Goal: Transaction & Acquisition: Obtain resource

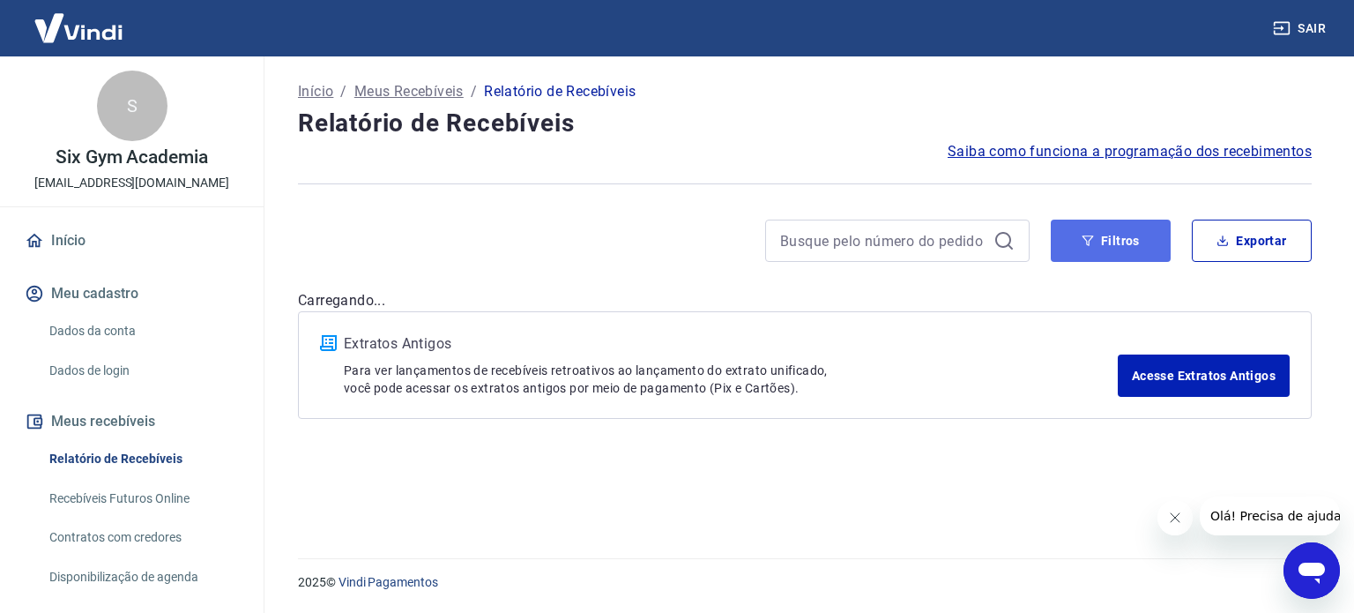
click at [1104, 249] on button "Filtros" at bounding box center [1111, 240] width 120 height 42
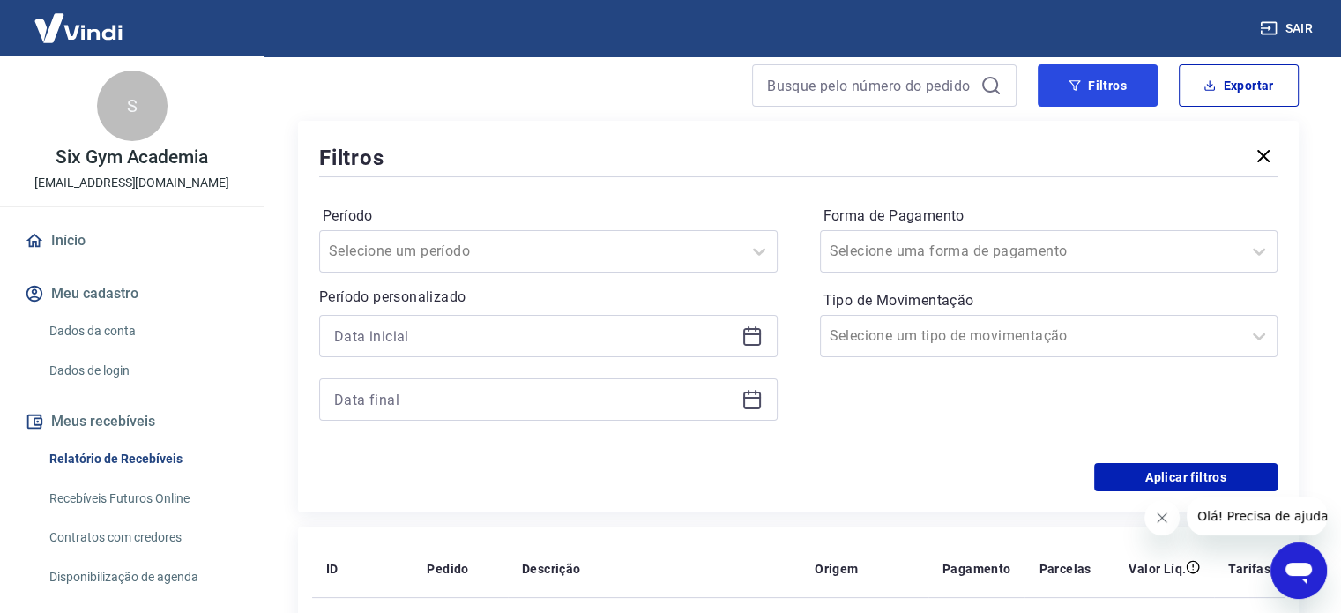
scroll to position [176, 0]
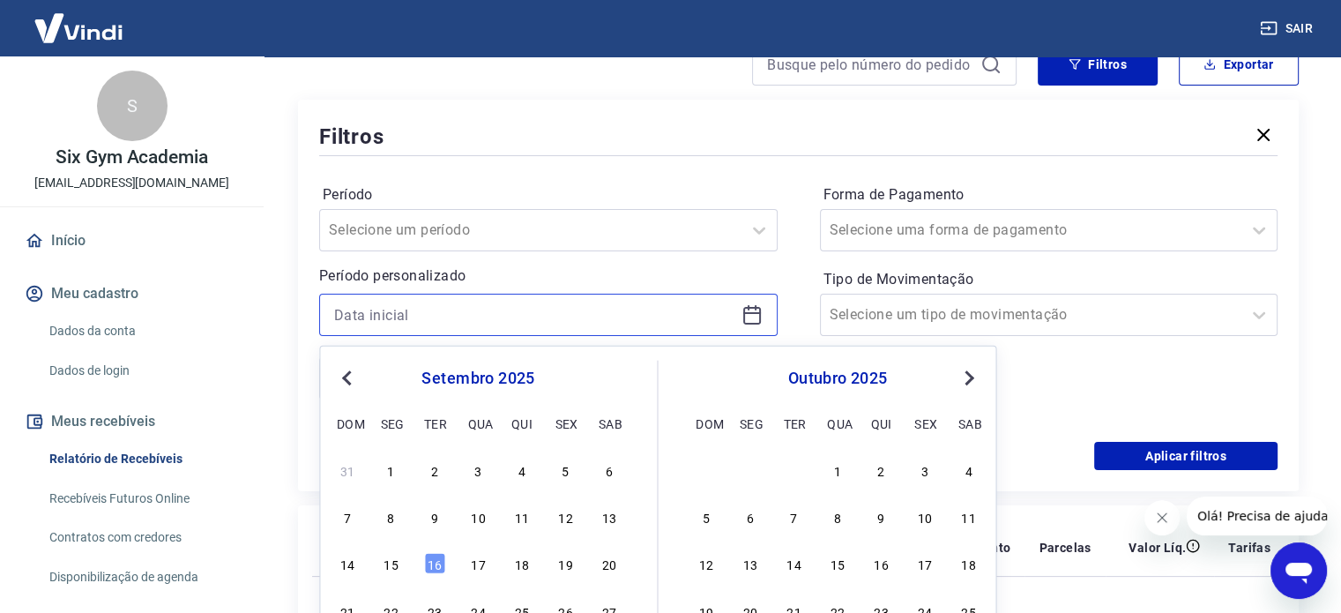
click at [570, 318] on input at bounding box center [534, 314] width 400 height 26
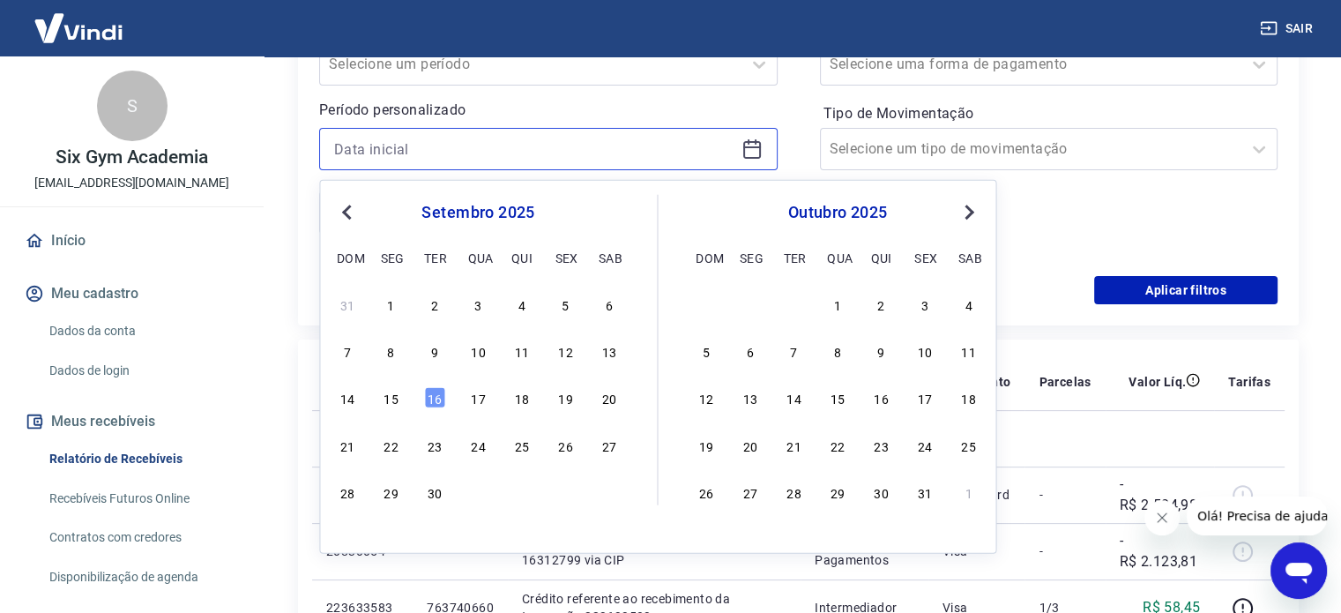
scroll to position [353, 0]
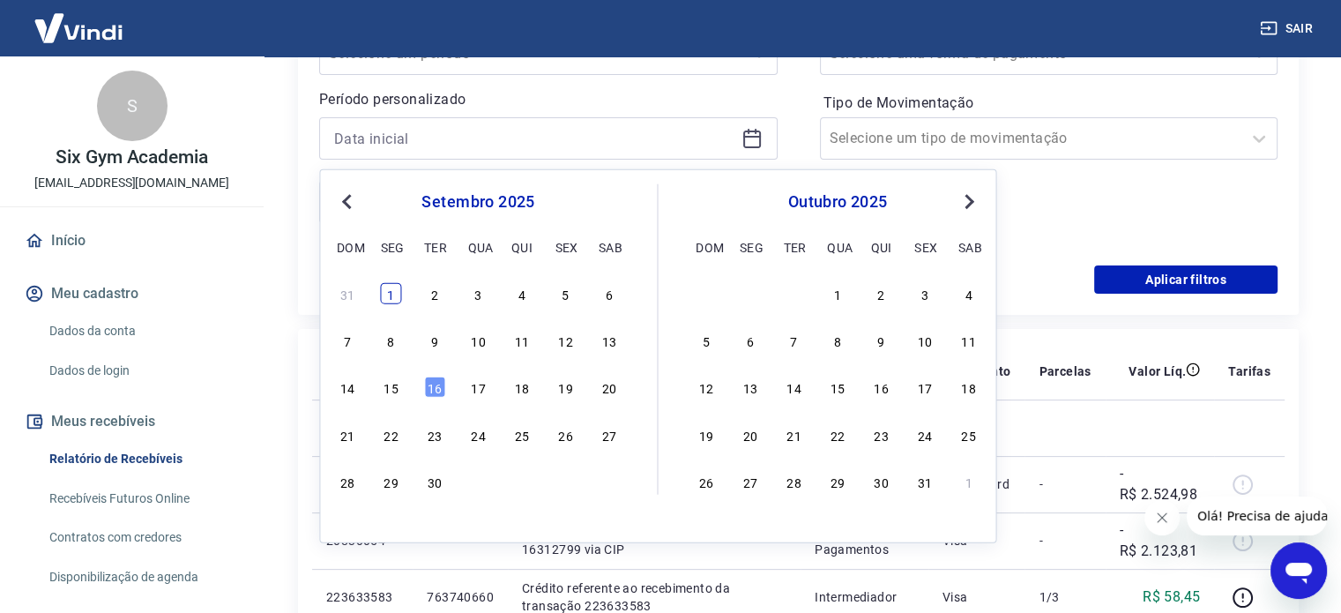
click at [396, 294] on div "1" at bounding box center [391, 293] width 21 height 21
type input "[DATE]"
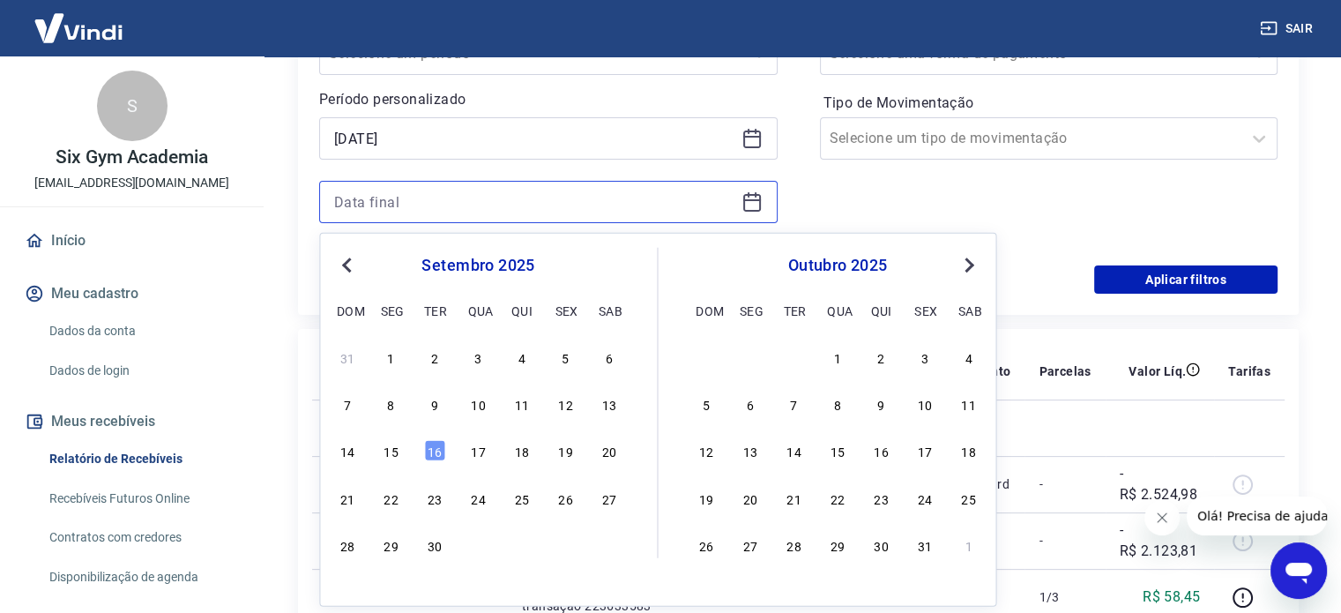
click at [571, 196] on input at bounding box center [534, 202] width 400 height 26
click at [434, 545] on div "30" at bounding box center [434, 544] width 21 height 21
type input "[DATE]"
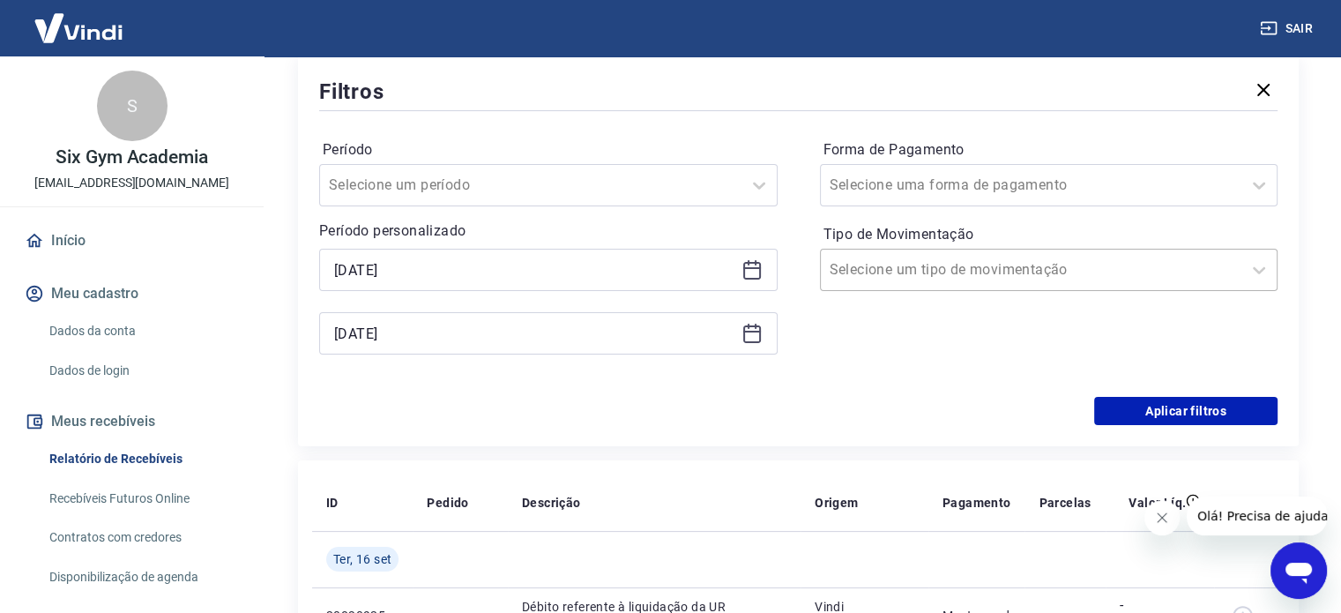
scroll to position [176, 0]
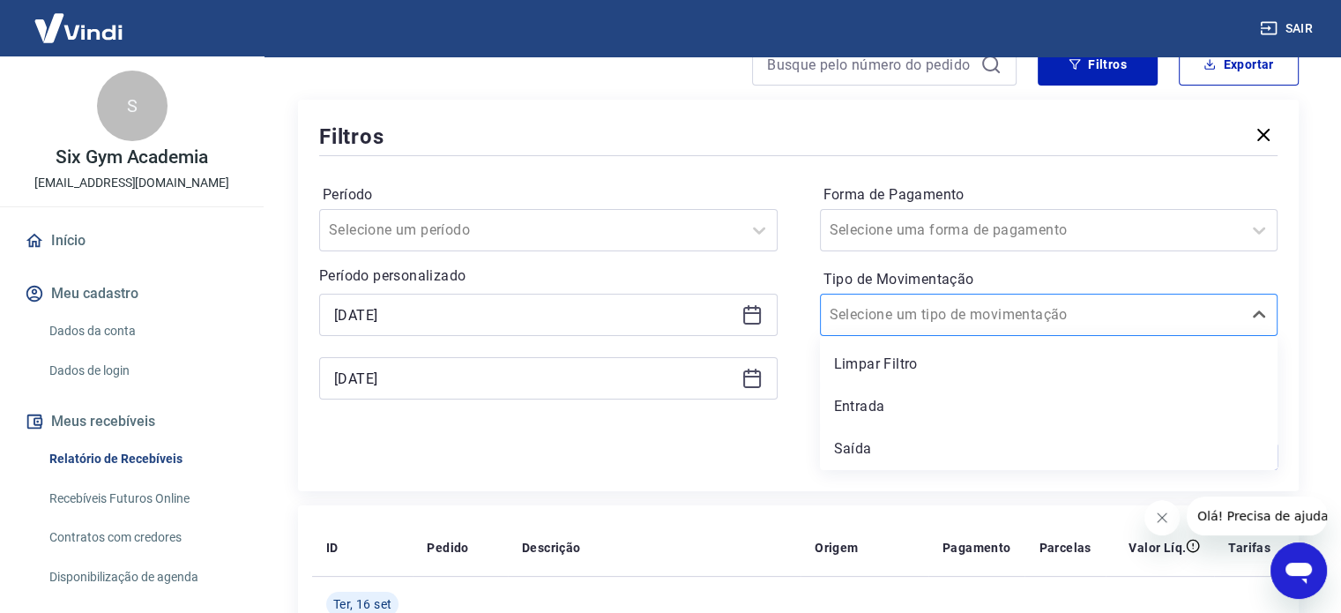
click at [925, 322] on input "Tipo de Movimentação" at bounding box center [918, 314] width 178 height 21
click at [896, 405] on div "Entrada" at bounding box center [1049, 406] width 458 height 35
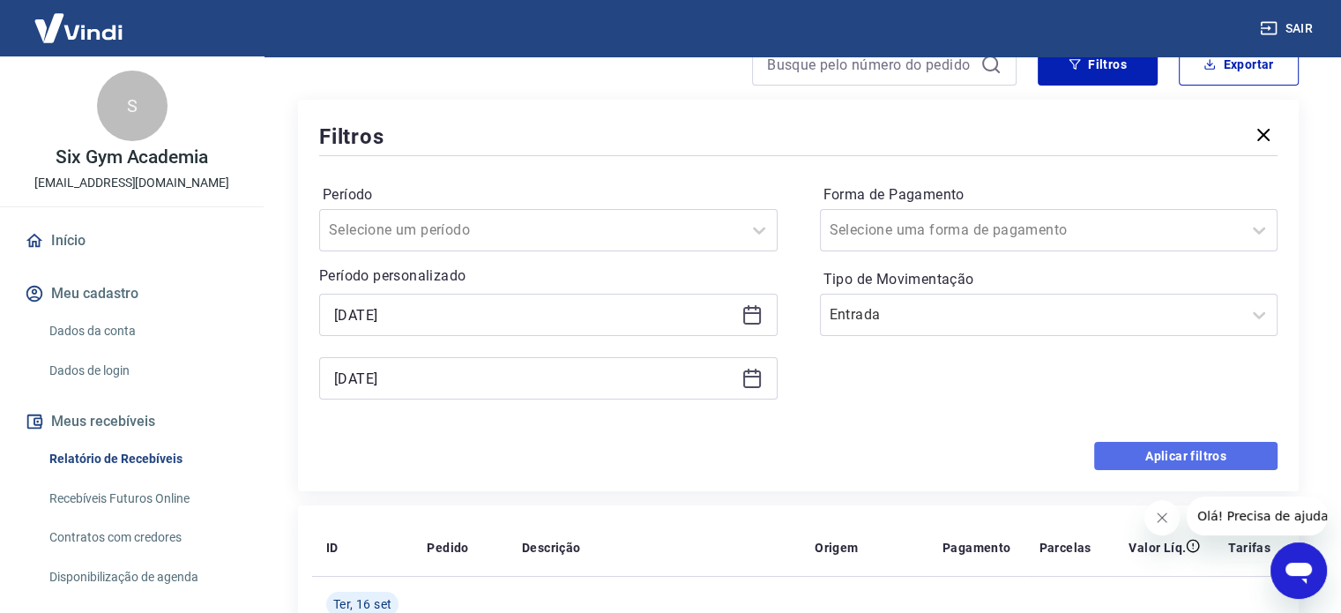
click at [1199, 459] on button "Aplicar filtros" at bounding box center [1185, 456] width 183 height 28
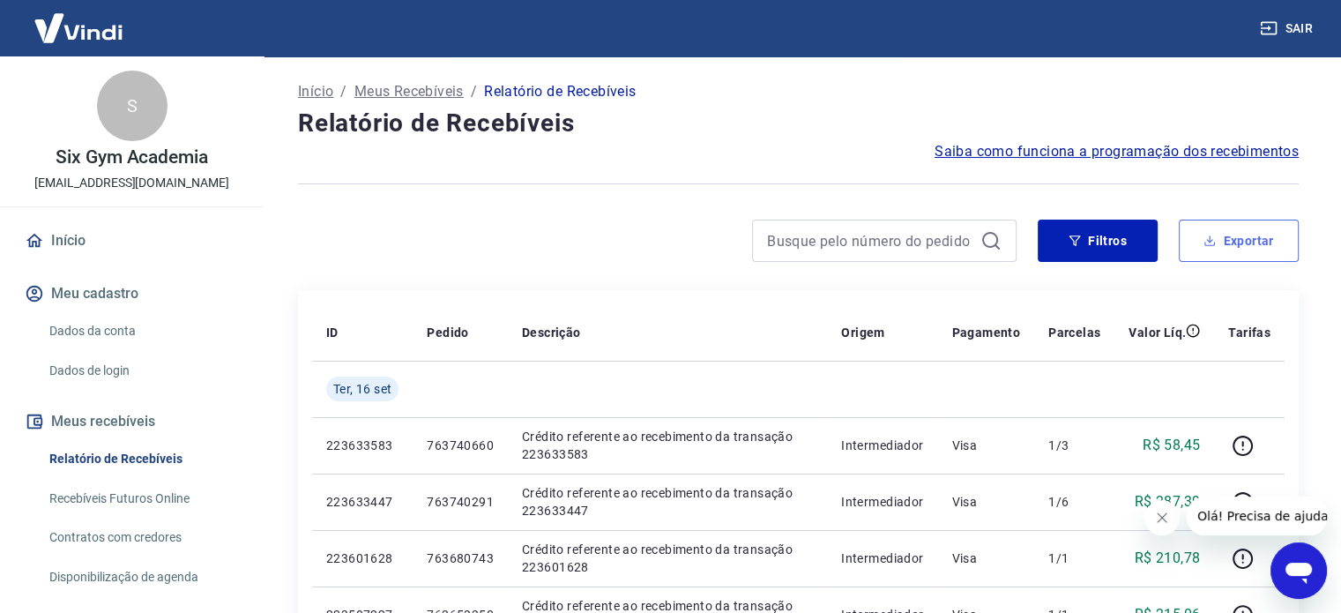
click at [1244, 244] on button "Exportar" at bounding box center [1238, 240] width 120 height 42
type input "[DATE]"
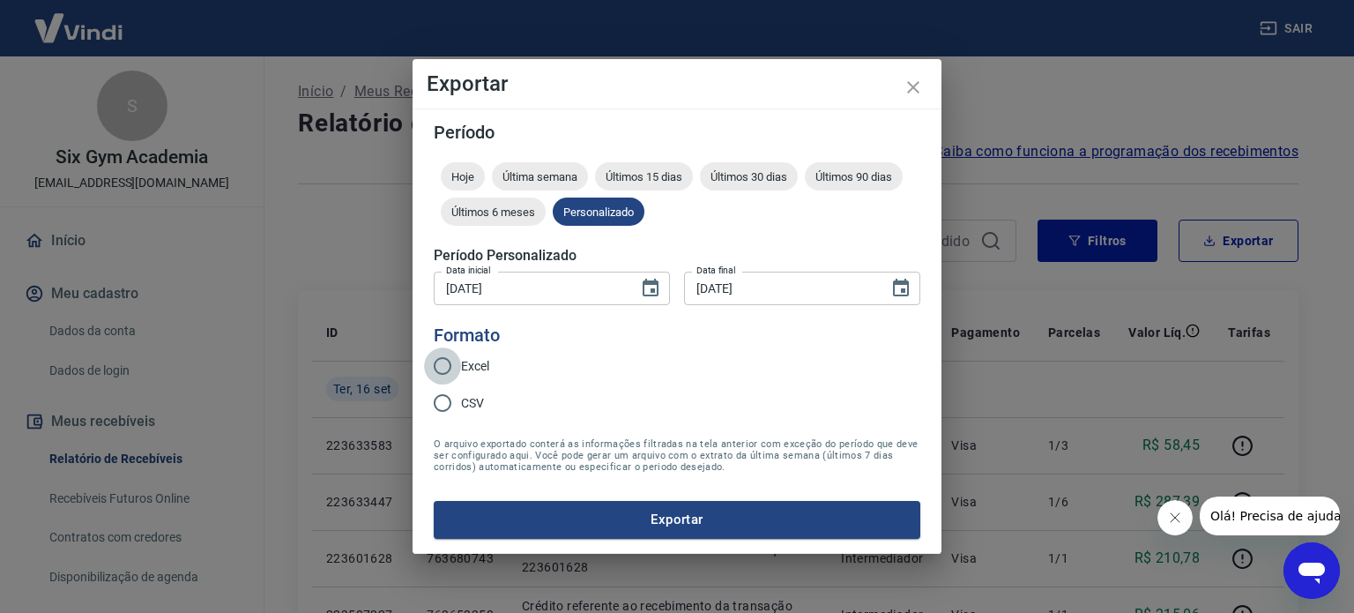
click at [441, 366] on input "Excel" at bounding box center [442, 365] width 37 height 37
radio input "true"
click at [688, 520] on button "Exportar" at bounding box center [677, 519] width 487 height 37
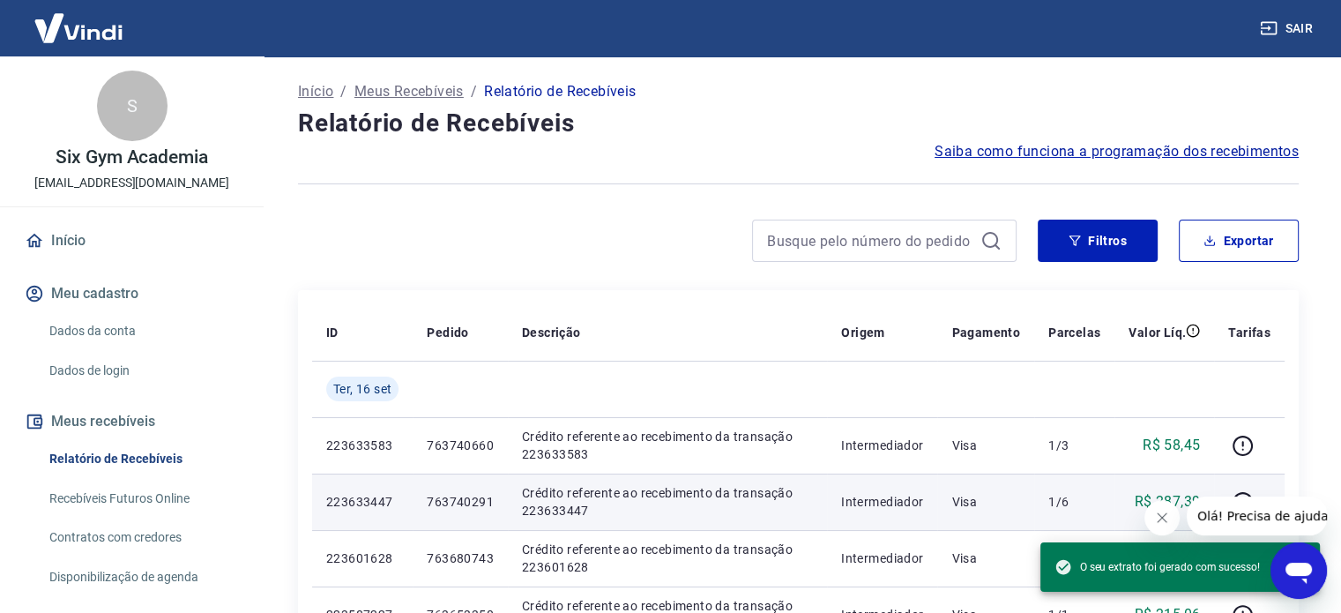
drag, startPoint x: 149, startPoint y: 496, endPoint x: 363, endPoint y: 506, distance: 214.4
click at [149, 496] on link "Recebíveis Futuros Online" at bounding box center [142, 498] width 200 height 36
